Goal: Check status

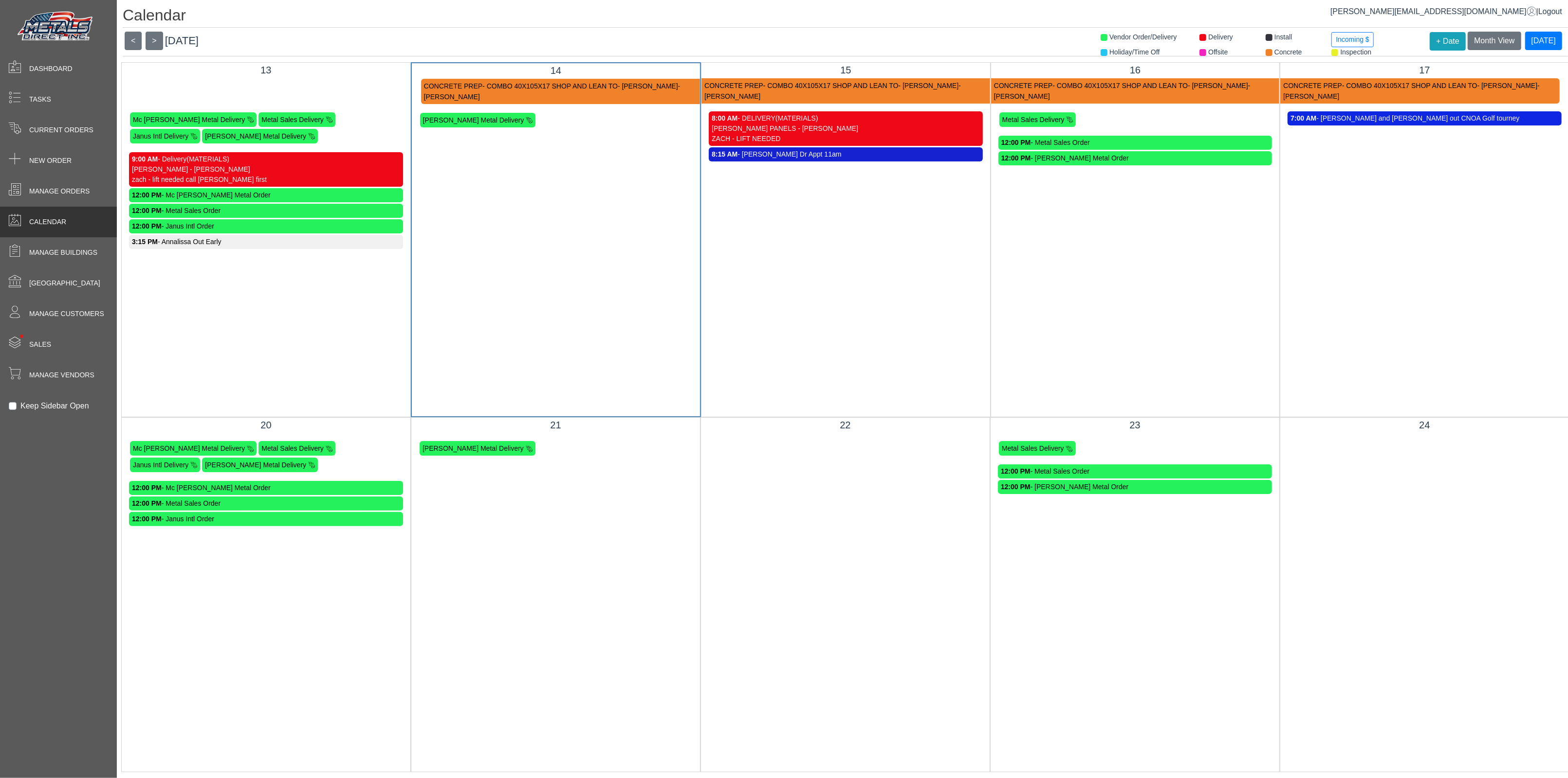
drag, startPoint x: 75, startPoint y: 160, endPoint x: 284, endPoint y: 338, distance: 274.5
click at [284, 338] on div "13 CONCRETE PREP - COMBO 40X105X17 SHOP AND LEAN TO - ROSEMARY CASAROTTI - TIM …" at bounding box center [265, 240] width 289 height 355
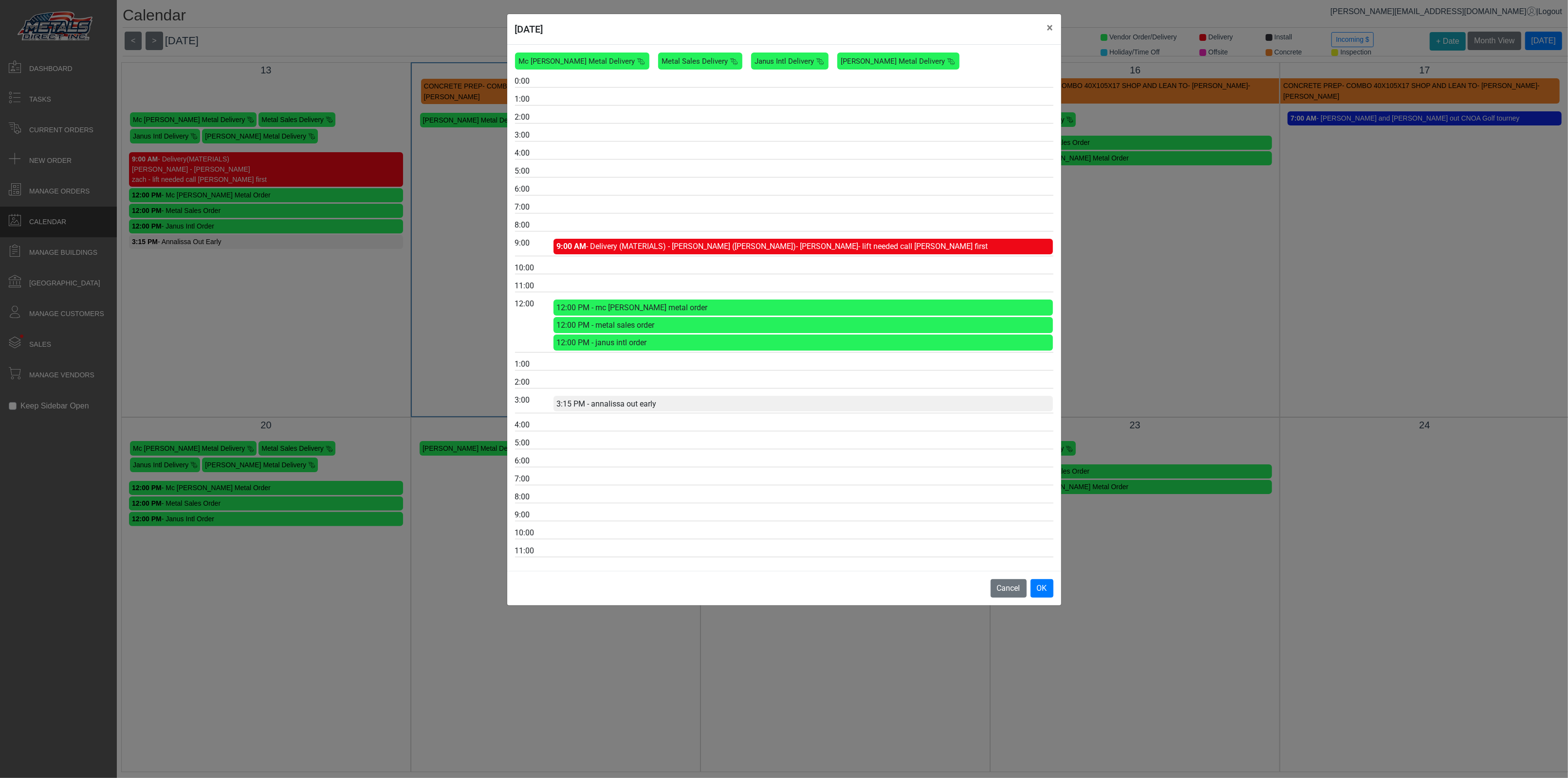
click at [258, 323] on div "10/13/2025 × Mc Elroy Metal Delivery Metal Sales Delivery Janus Intl Delivery T…" at bounding box center [784, 389] width 1568 height 778
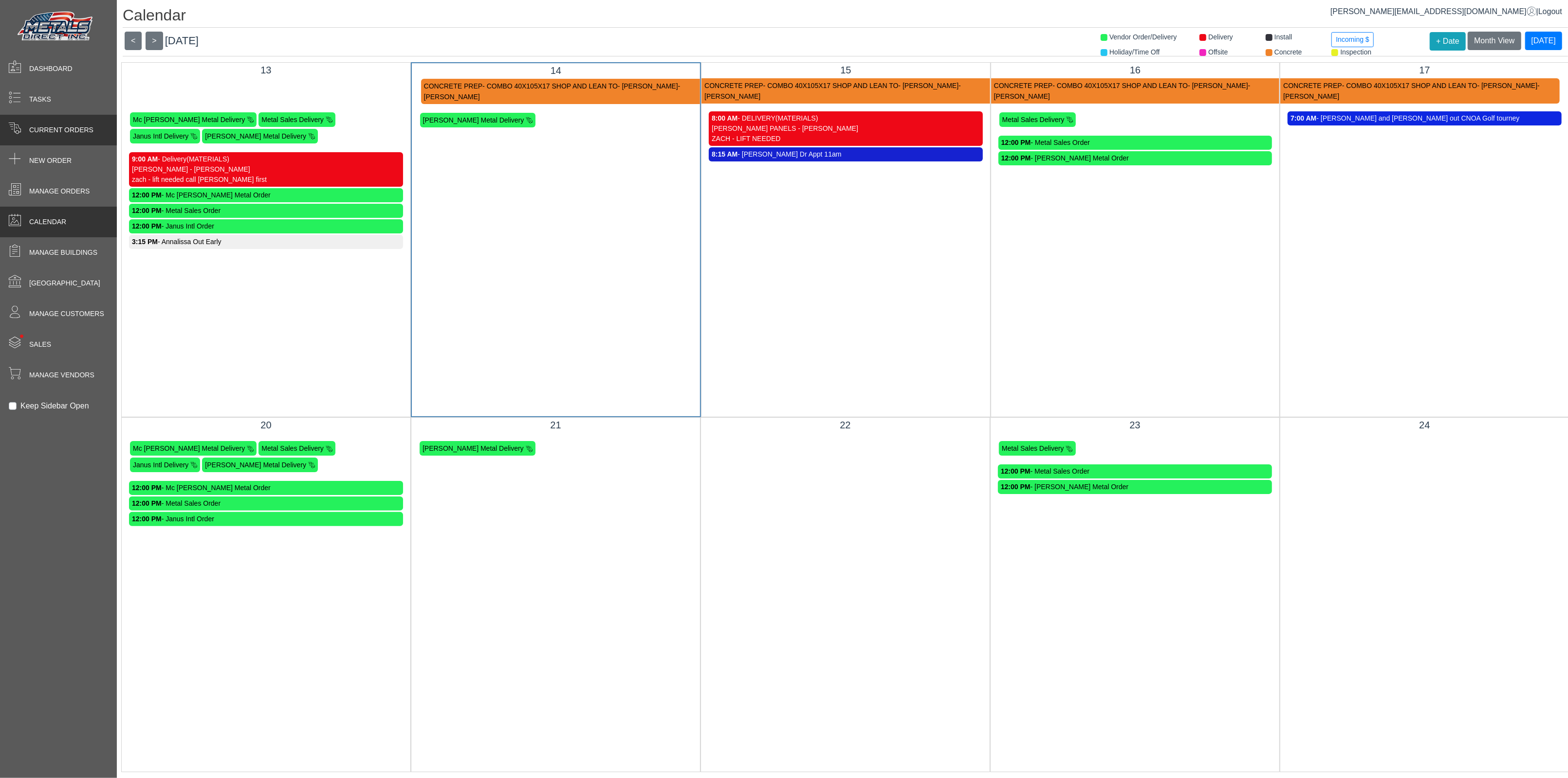
click at [64, 130] on span "Current Orders" at bounding box center [61, 130] width 65 height 10
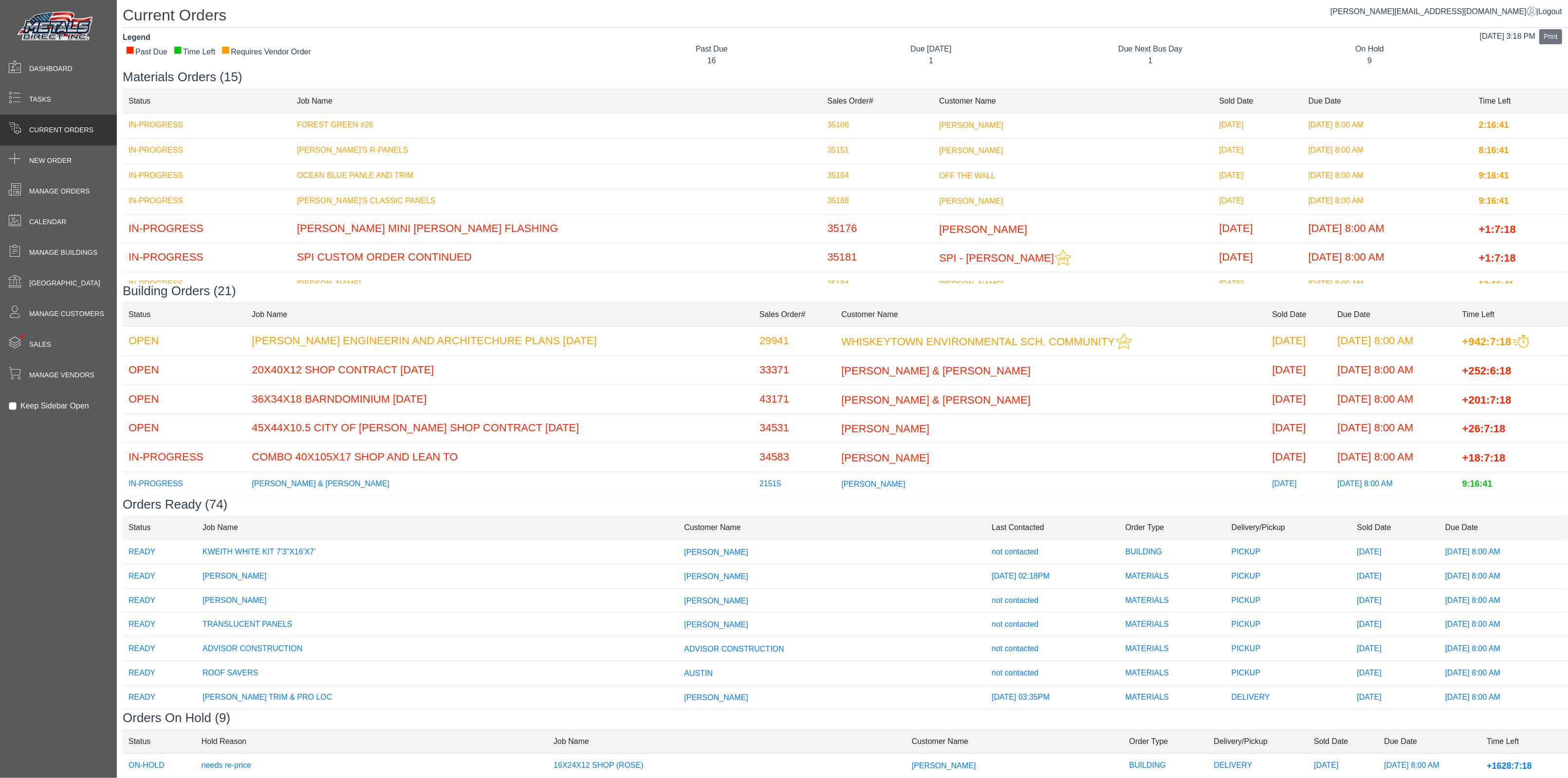
scroll to position [670, 0]
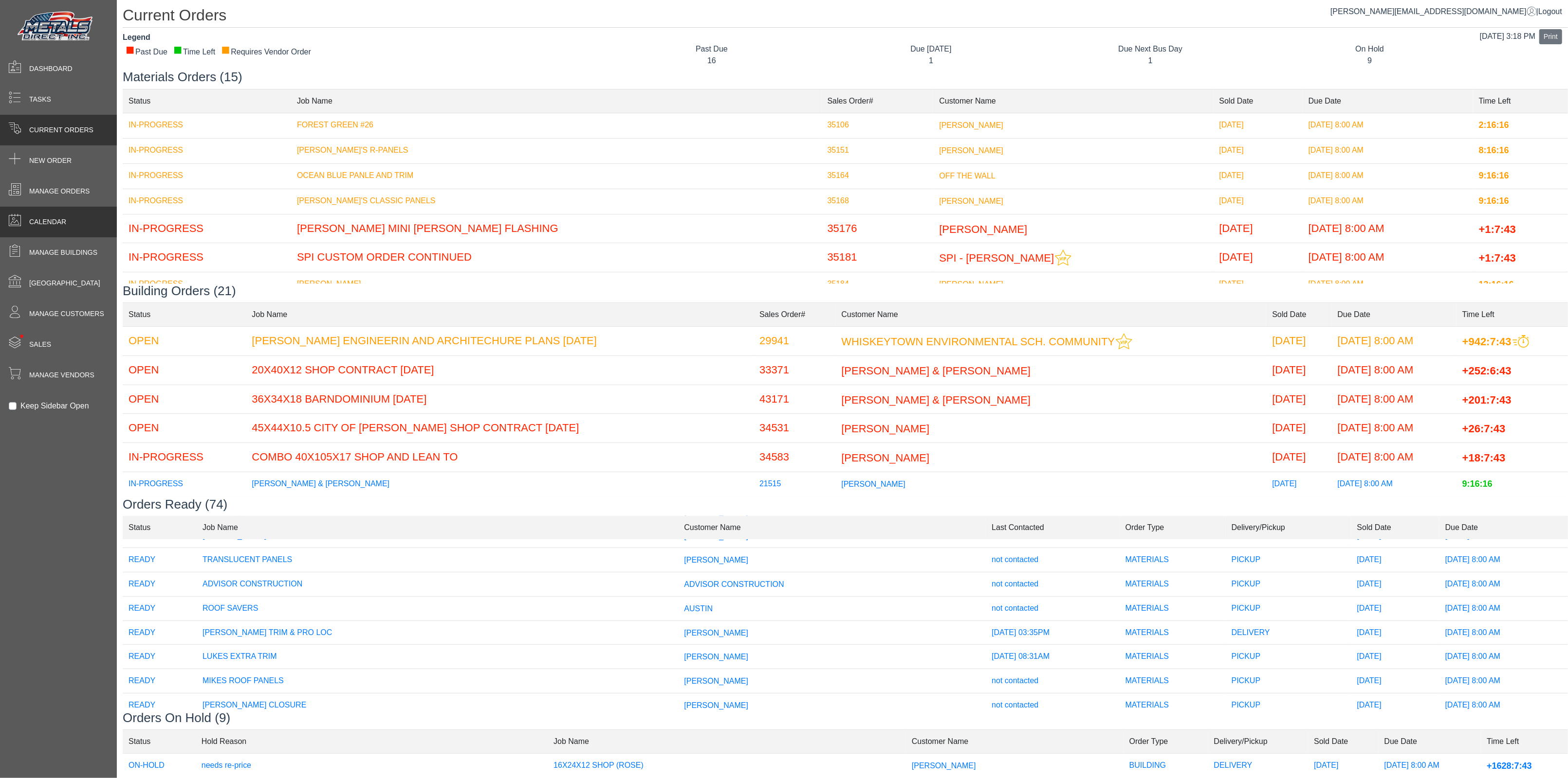
click at [44, 229] on div "Calendar" at bounding box center [58, 222] width 117 height 31
